Goal: Information Seeking & Learning: Find specific fact

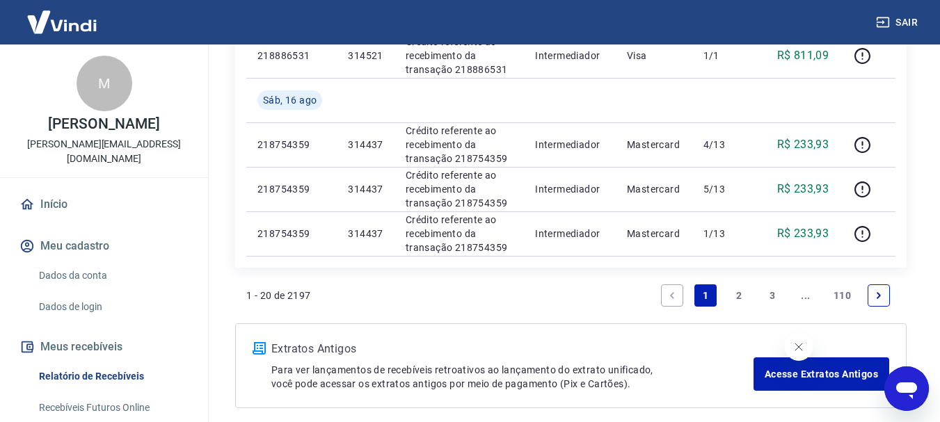
scroll to position [1115, 0]
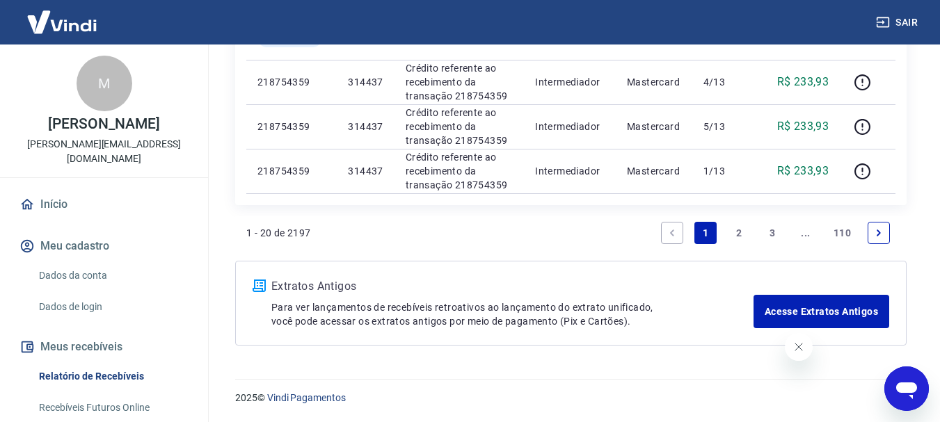
click at [770, 232] on link "3" at bounding box center [772, 233] width 22 height 22
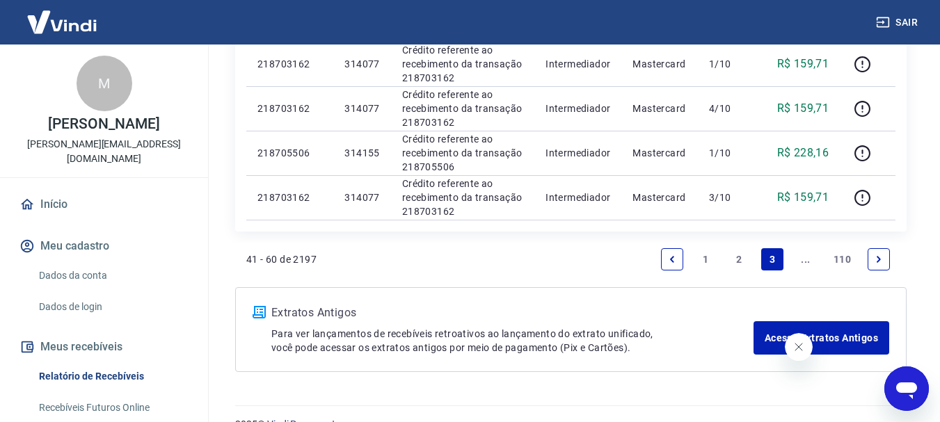
scroll to position [1026, 0]
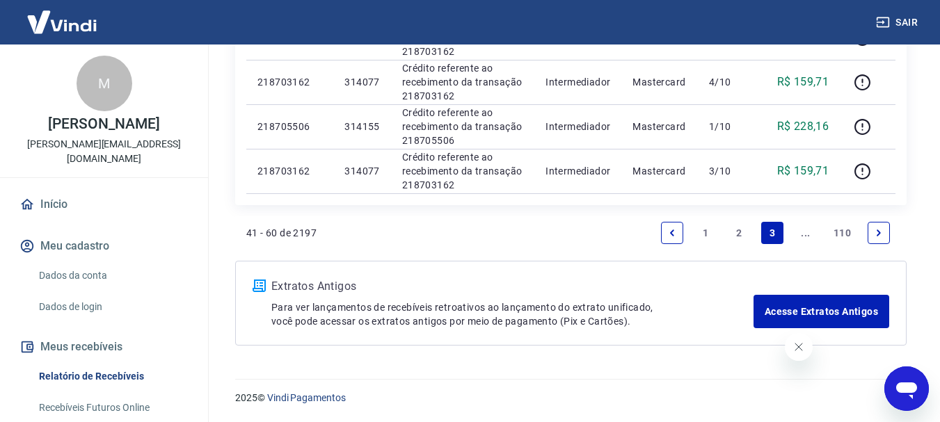
click at [806, 229] on link "..." at bounding box center [806, 233] width 22 height 22
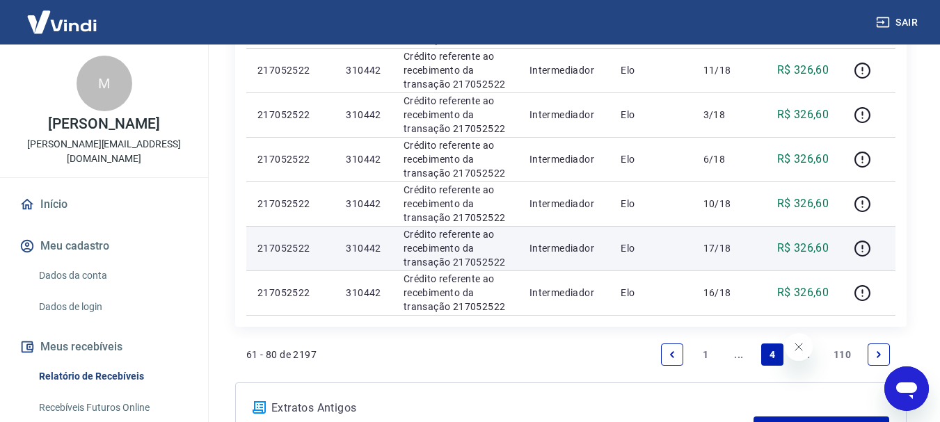
scroll to position [1026, 0]
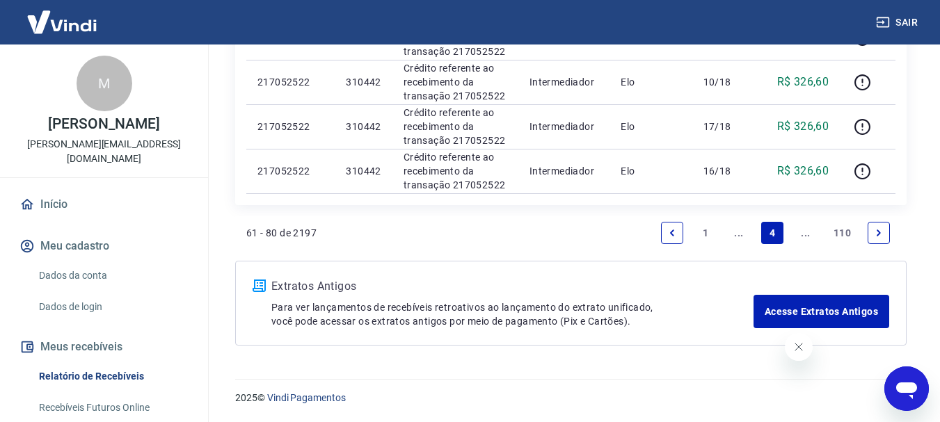
click at [806, 238] on link "..." at bounding box center [806, 233] width 22 height 22
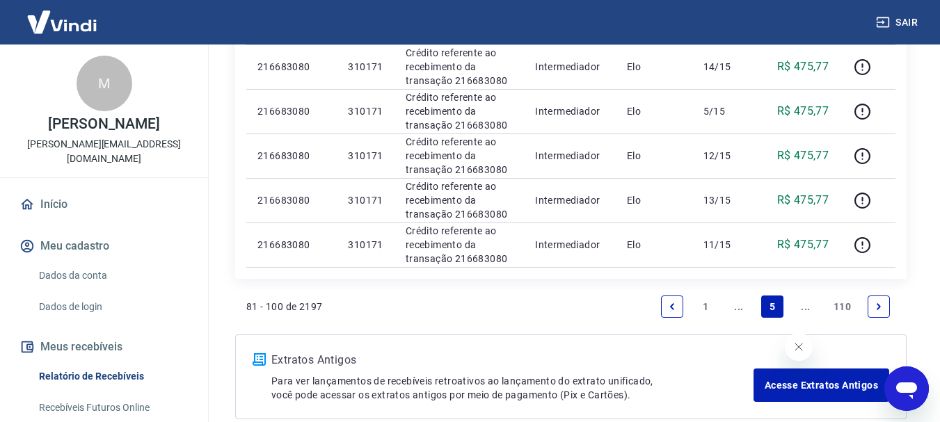
scroll to position [1115, 0]
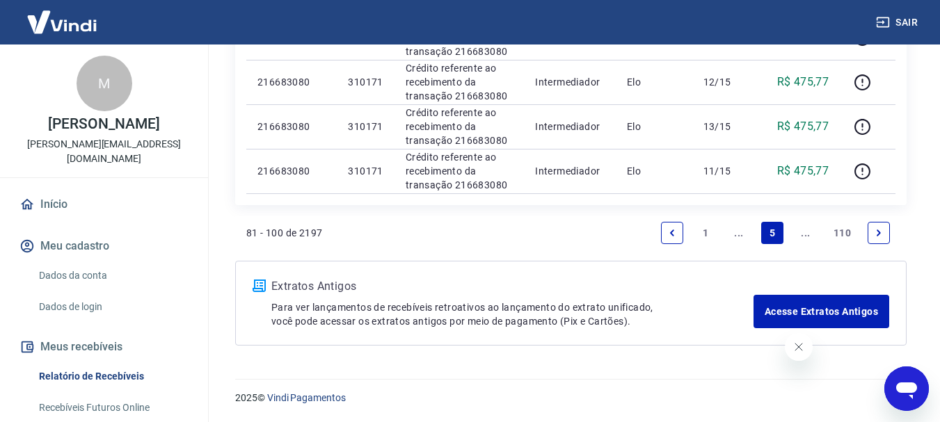
click at [796, 228] on link "..." at bounding box center [806, 233] width 22 height 22
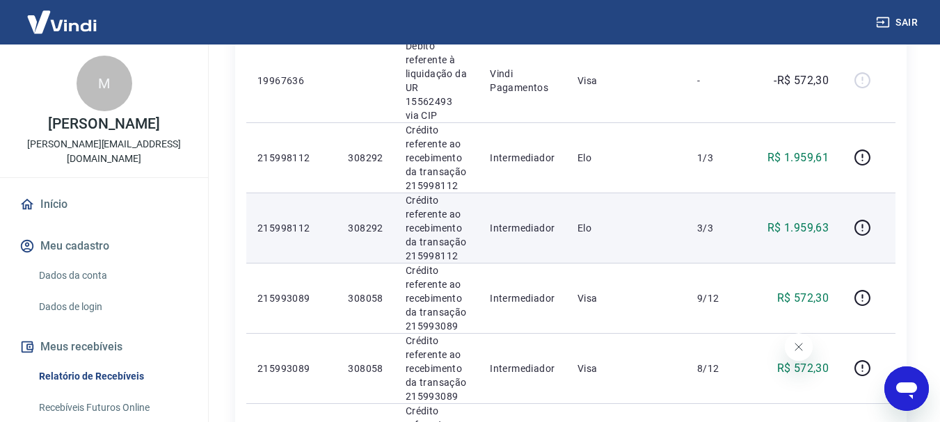
scroll to position [1183, 0]
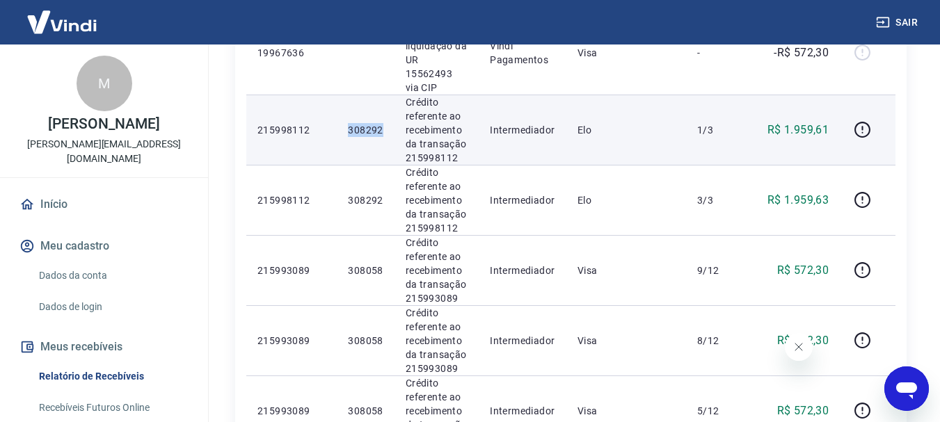
drag, startPoint x: 345, startPoint y: 74, endPoint x: 389, endPoint y: 72, distance: 43.9
click at [389, 95] on td "308292" at bounding box center [365, 130] width 57 height 70
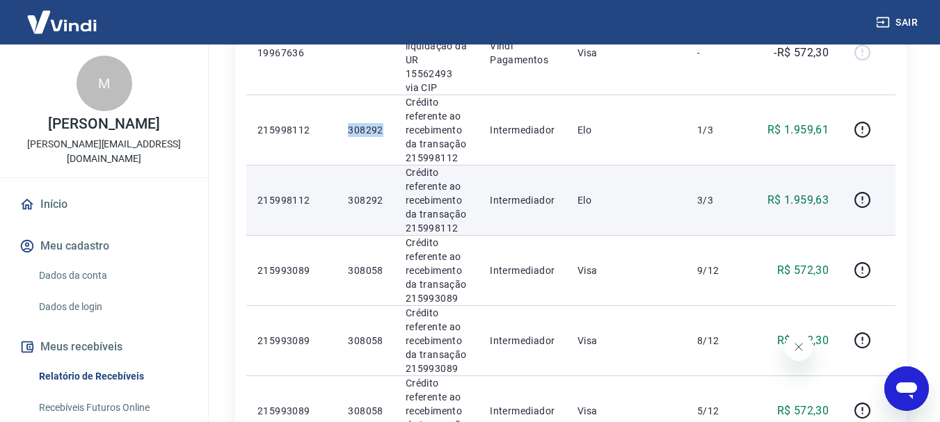
copy p "308292"
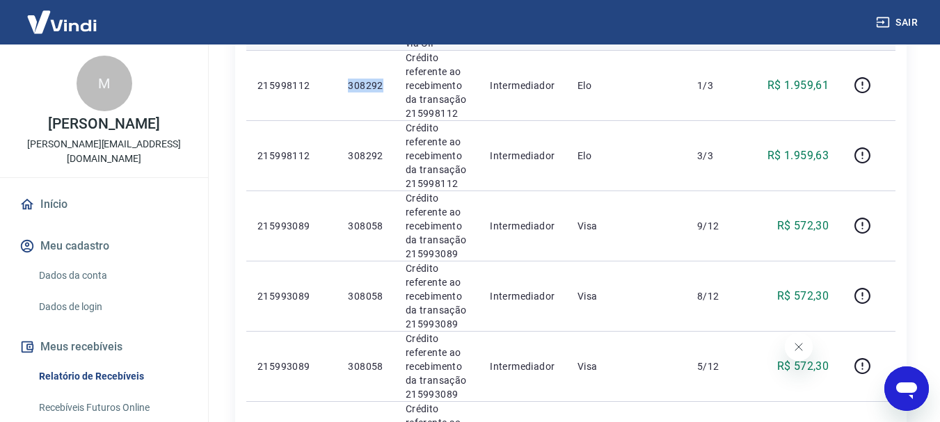
scroll to position [1252, 0]
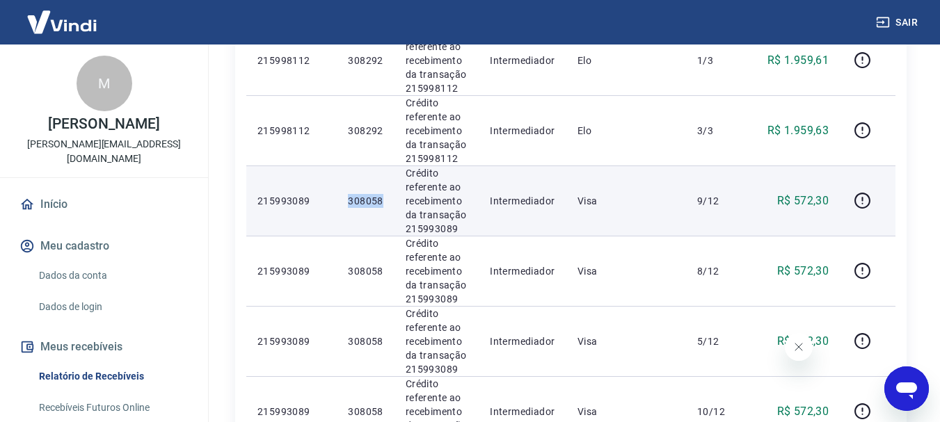
drag, startPoint x: 356, startPoint y: 145, endPoint x: 385, endPoint y: 145, distance: 29.9
click at [385, 166] on td "308058" at bounding box center [365, 201] width 57 height 70
copy p "308058"
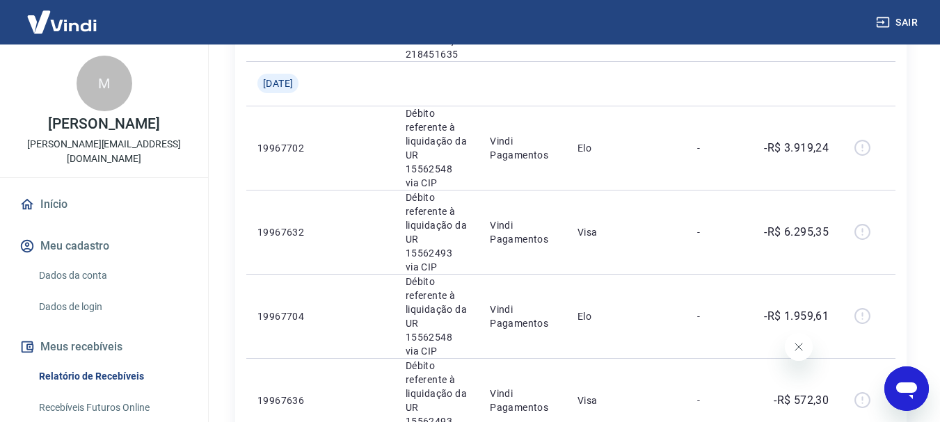
scroll to position [696, 0]
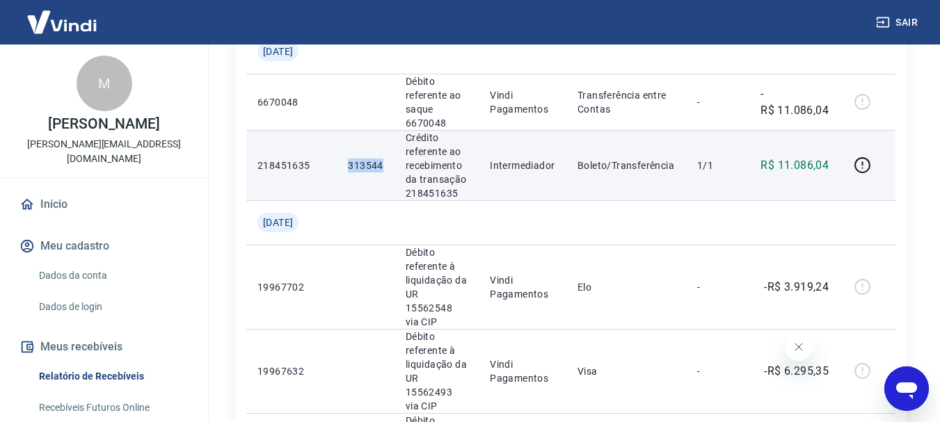
drag, startPoint x: 344, startPoint y: 166, endPoint x: 389, endPoint y: 170, distance: 44.8
click at [389, 170] on td "313544" at bounding box center [365, 165] width 57 height 70
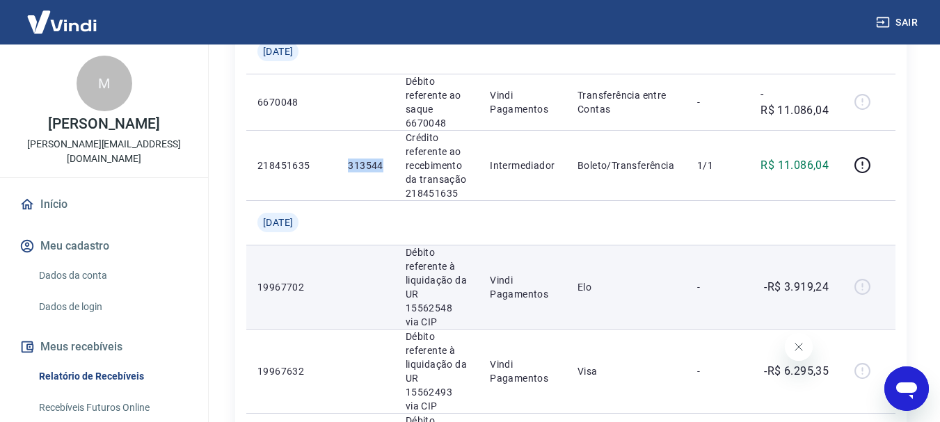
copy p "313544"
